Goal: Use online tool/utility: Utilize a website feature to perform a specific function

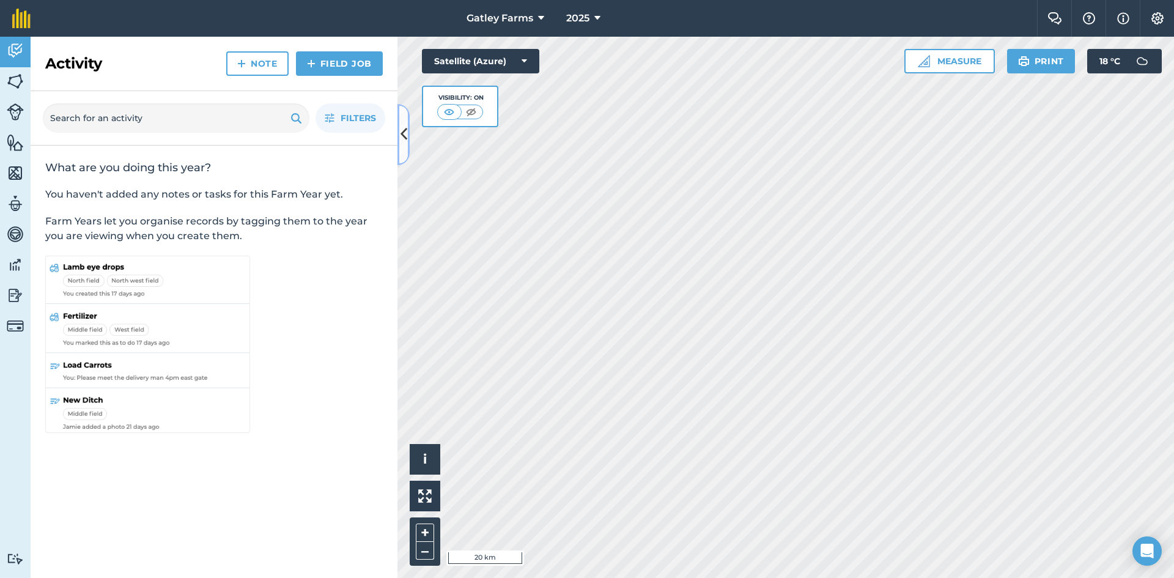
click at [405, 137] on icon at bounding box center [403, 133] width 7 height 21
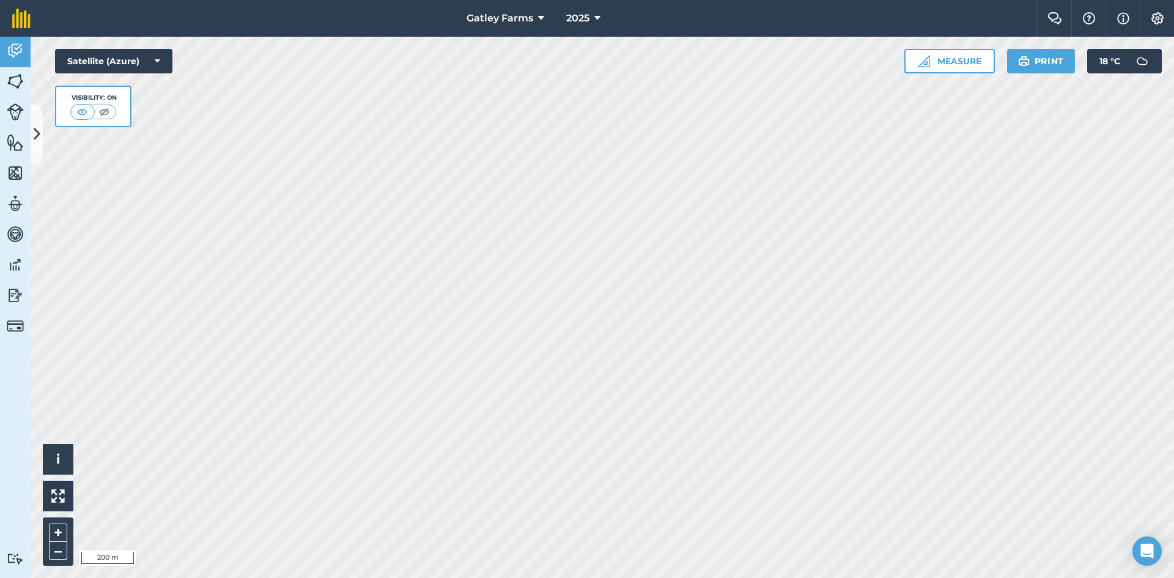
click at [709, 0] on div "Gatley Farms 2025 Farm Chat Help Info Settings Gatley Farms - 2025 Reproduced w…" at bounding box center [587, 289] width 1174 height 578
click at [933, 67] on button "Measure" at bounding box center [949, 61] width 90 height 24
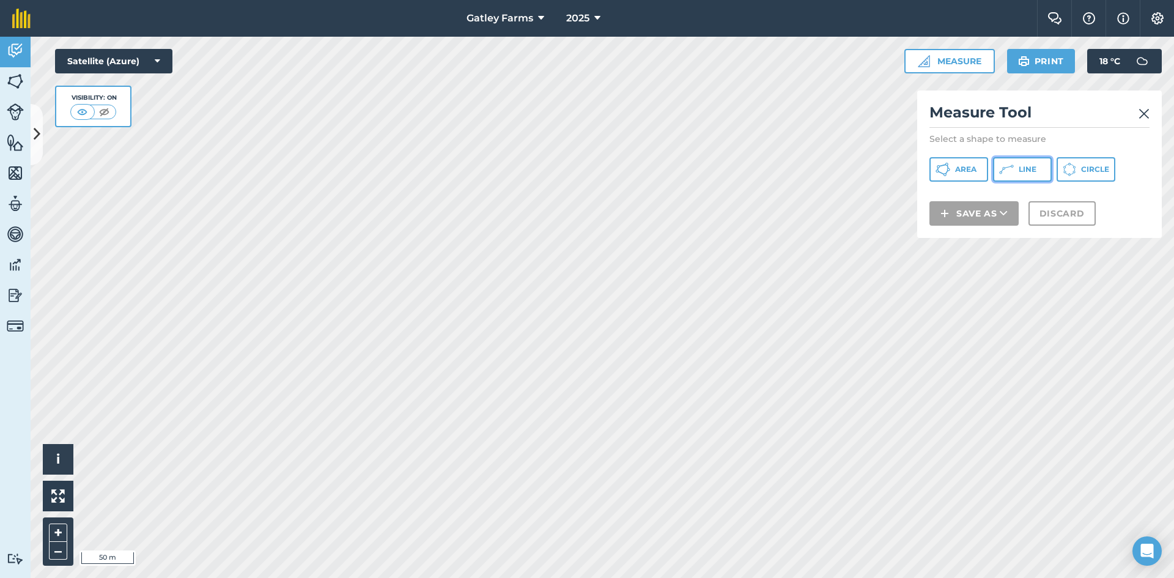
click at [1015, 168] on button "Line" at bounding box center [1022, 169] width 59 height 24
